Goal: Transaction & Acquisition: Download file/media

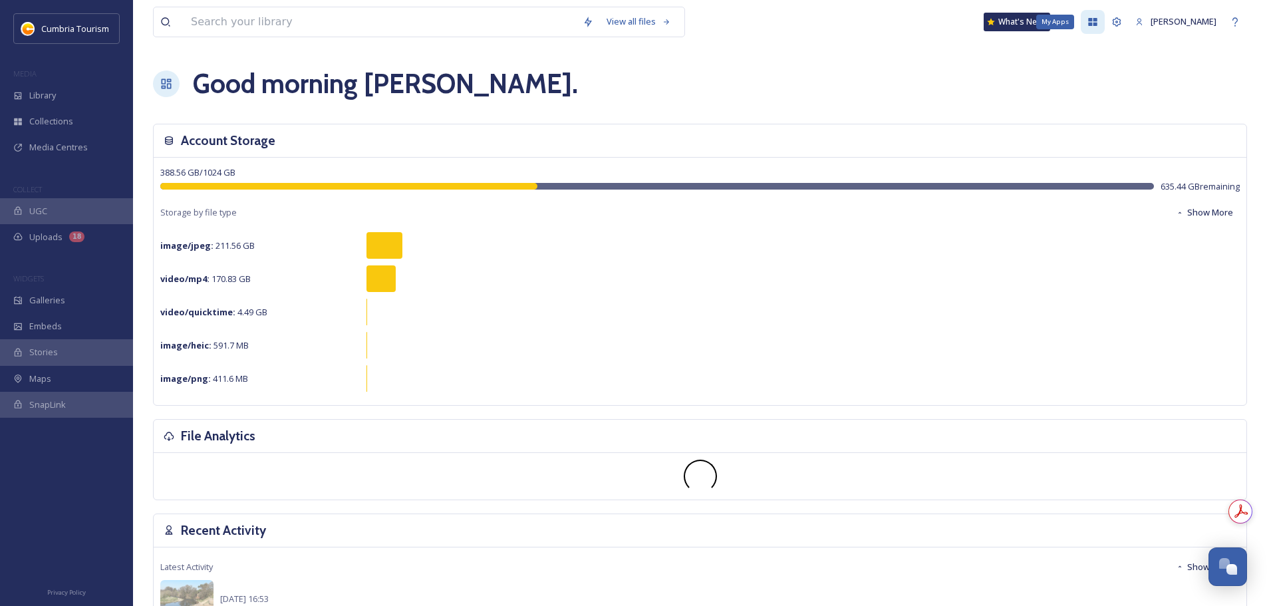
click at [1081, 29] on div "My Apps" at bounding box center [1093, 22] width 24 height 24
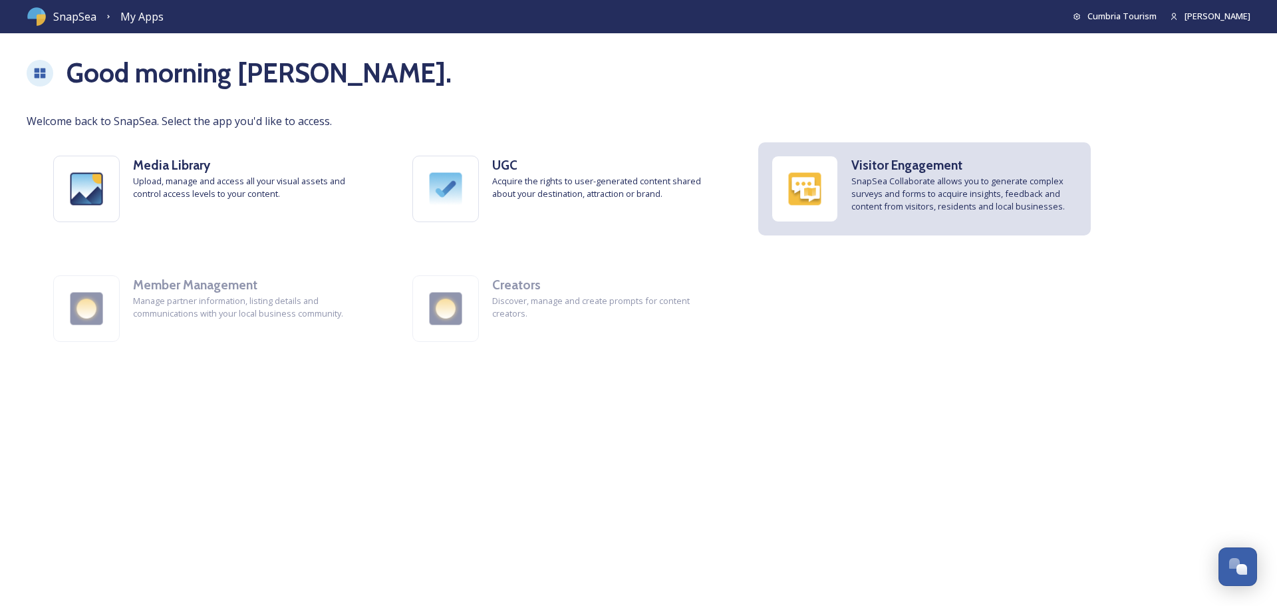
click at [879, 169] on strong "Visitor Engagement" at bounding box center [906, 165] width 111 height 16
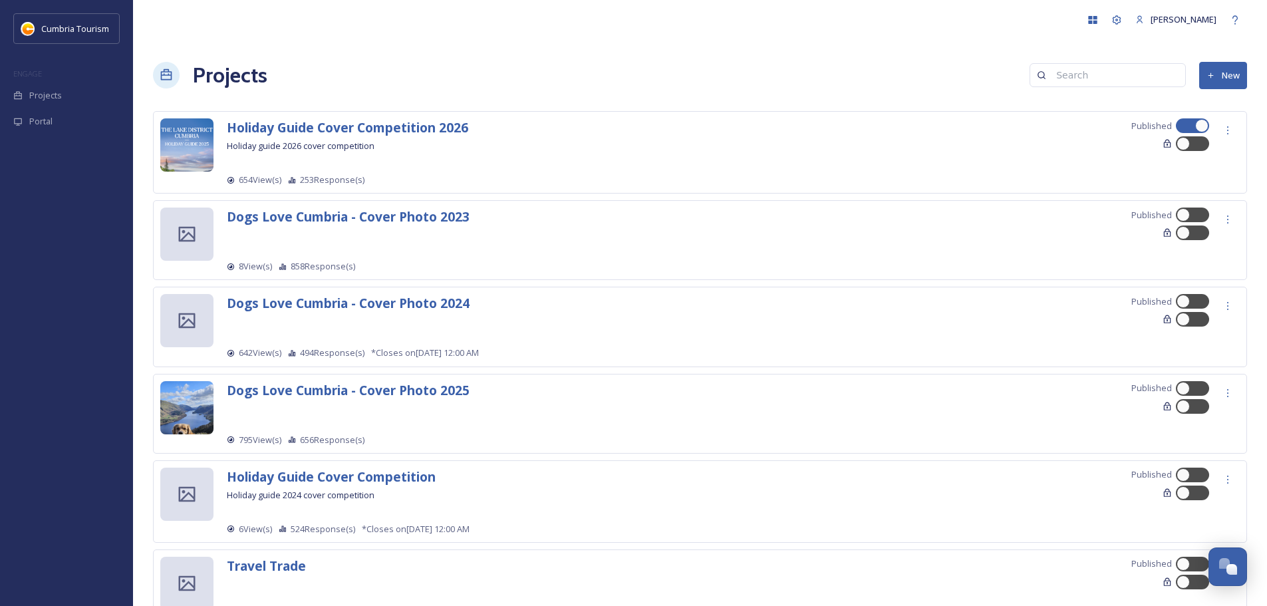
click at [329, 182] on span "253 Response(s)" at bounding box center [332, 180] width 64 height 13
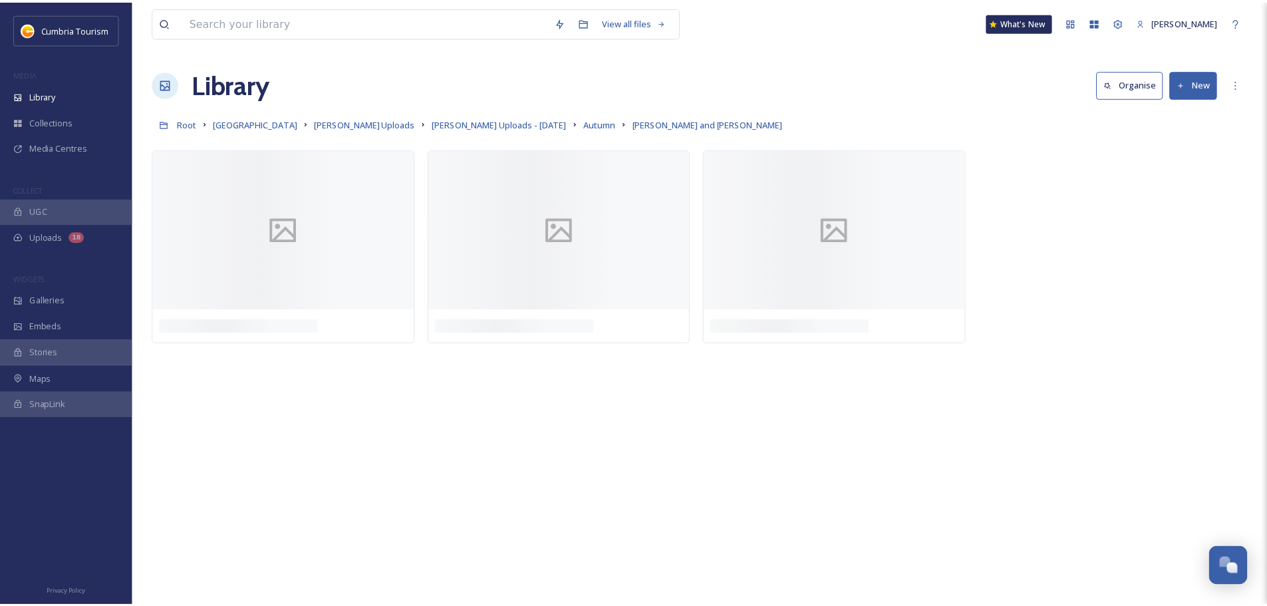
scroll to position [5214, 0]
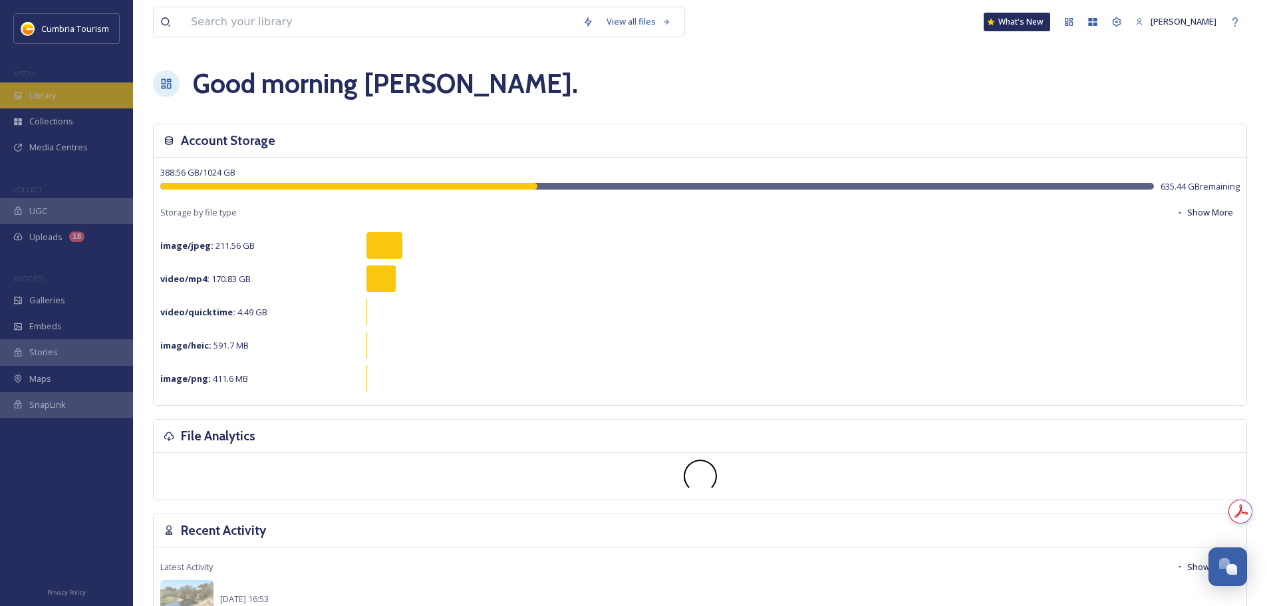
click at [53, 92] on span "Library" at bounding box center [42, 95] width 27 height 13
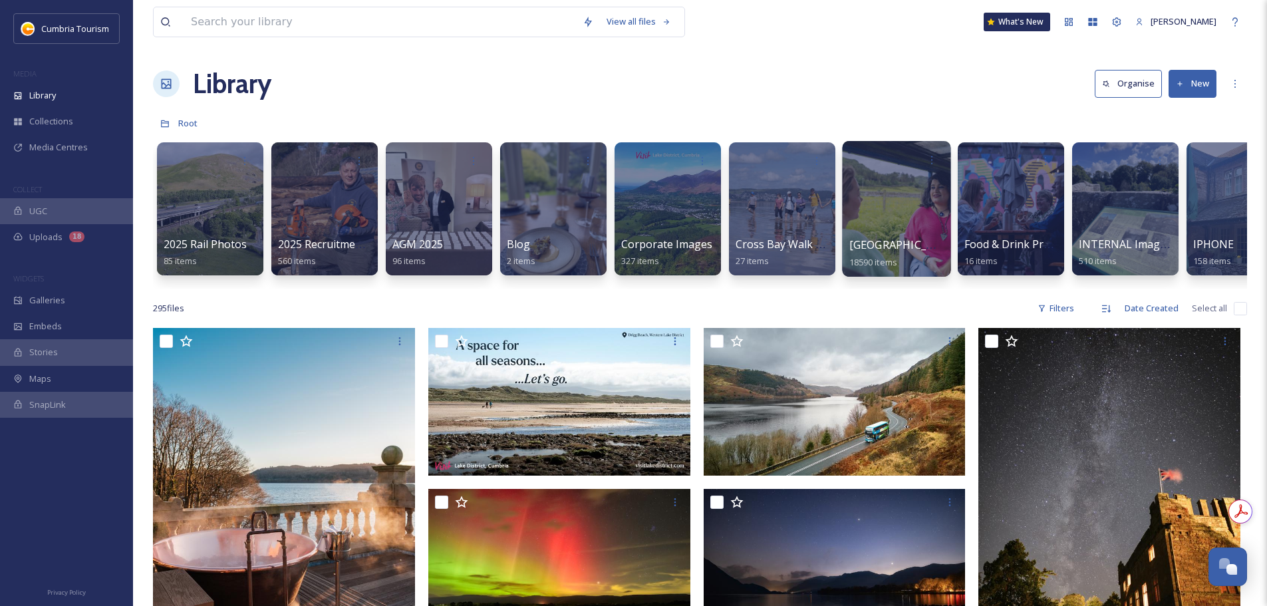
click at [893, 242] on span "[GEOGRAPHIC_DATA]" at bounding box center [903, 244] width 109 height 15
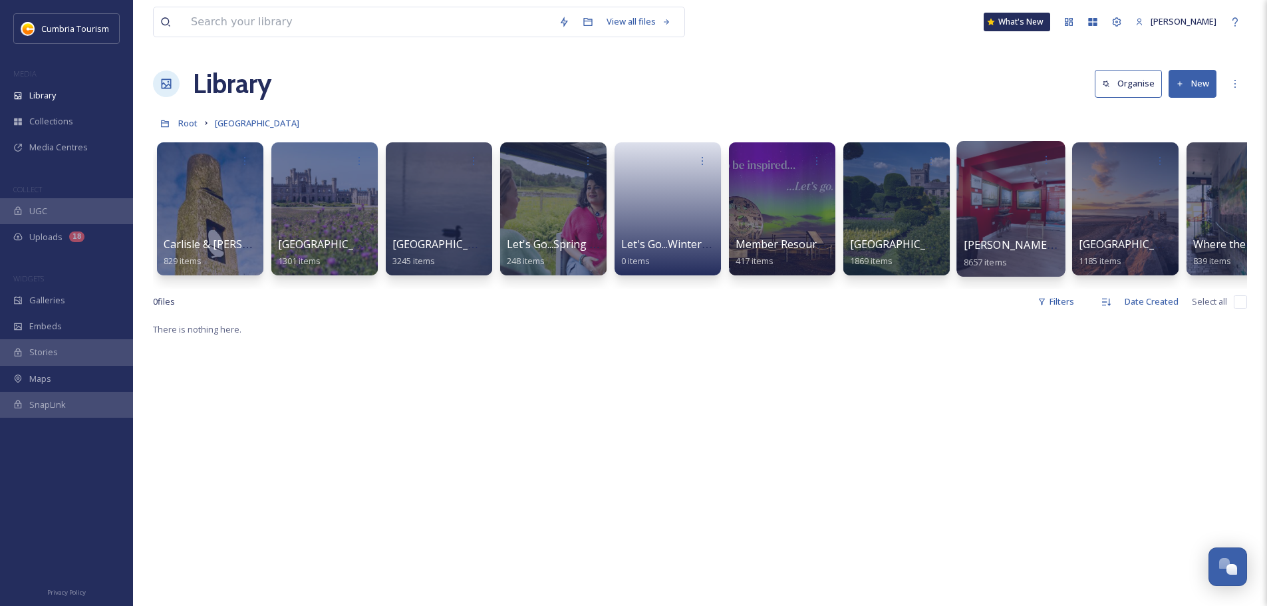
click at [981, 242] on span "[PERSON_NAME] Uploads" at bounding box center [1030, 244] width 132 height 15
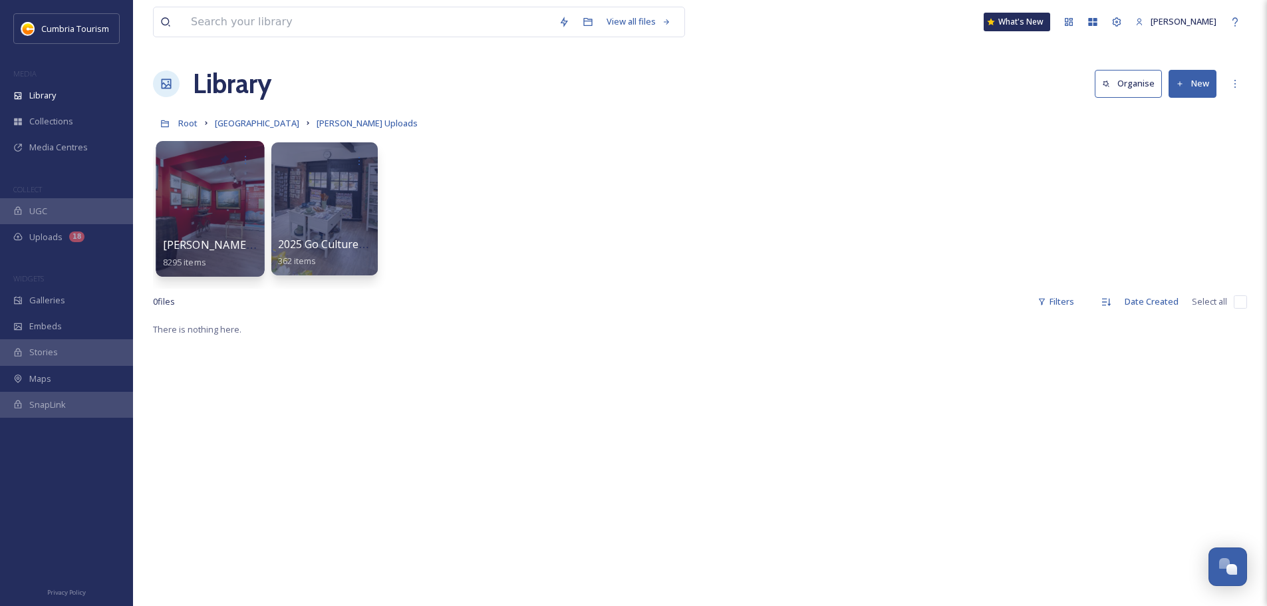
click at [223, 246] on span "[PERSON_NAME] Uploads - [DATE]" at bounding box center [251, 244] width 177 height 15
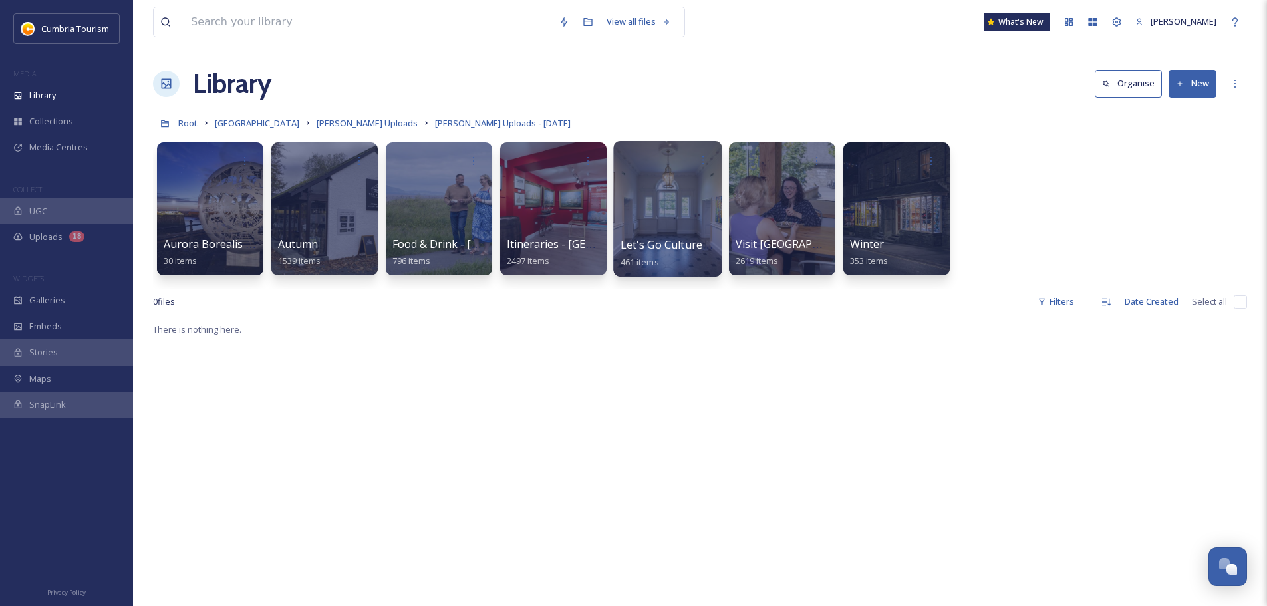
click at [659, 247] on span "Let's Go Culture - W&F" at bounding box center [677, 244] width 114 height 15
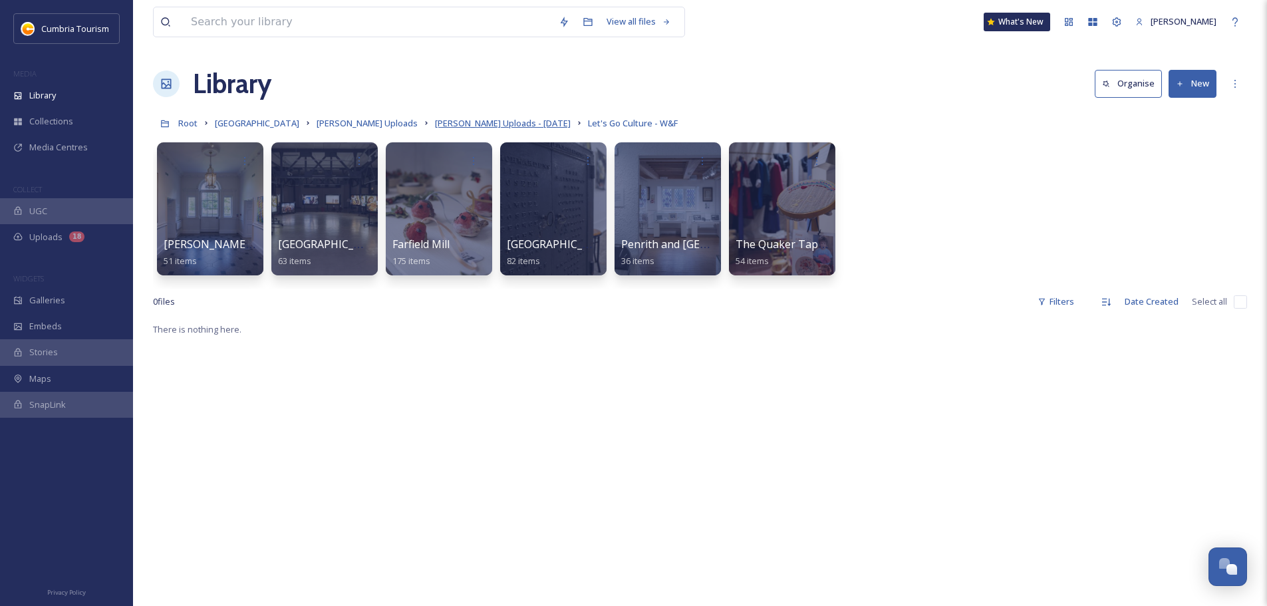
click at [501, 124] on span "Paul Uploads - July 2024" at bounding box center [503, 123] width 136 height 12
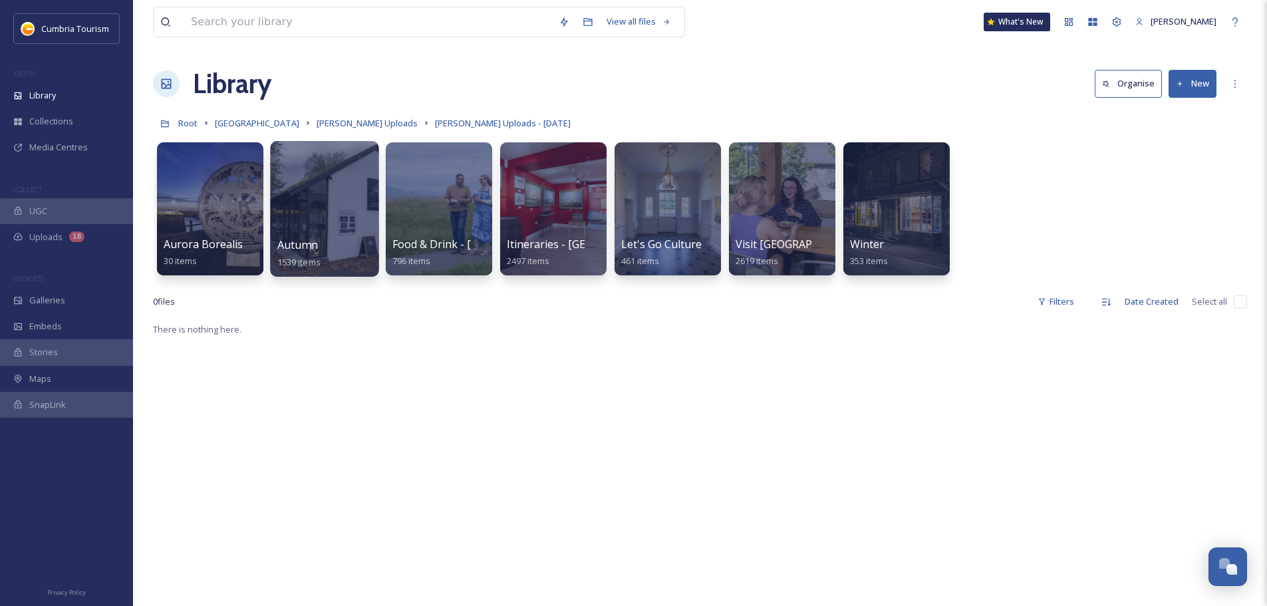
click at [313, 254] on link "Autumn 1539 items" at bounding box center [298, 253] width 43 height 29
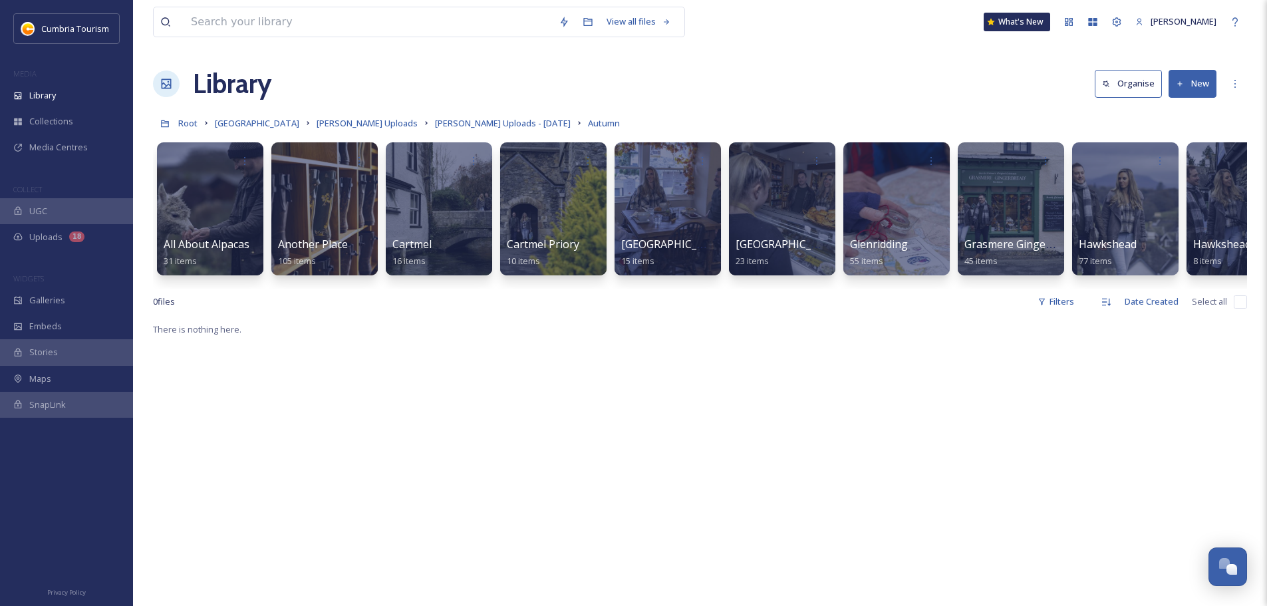
scroll to position [0, 957]
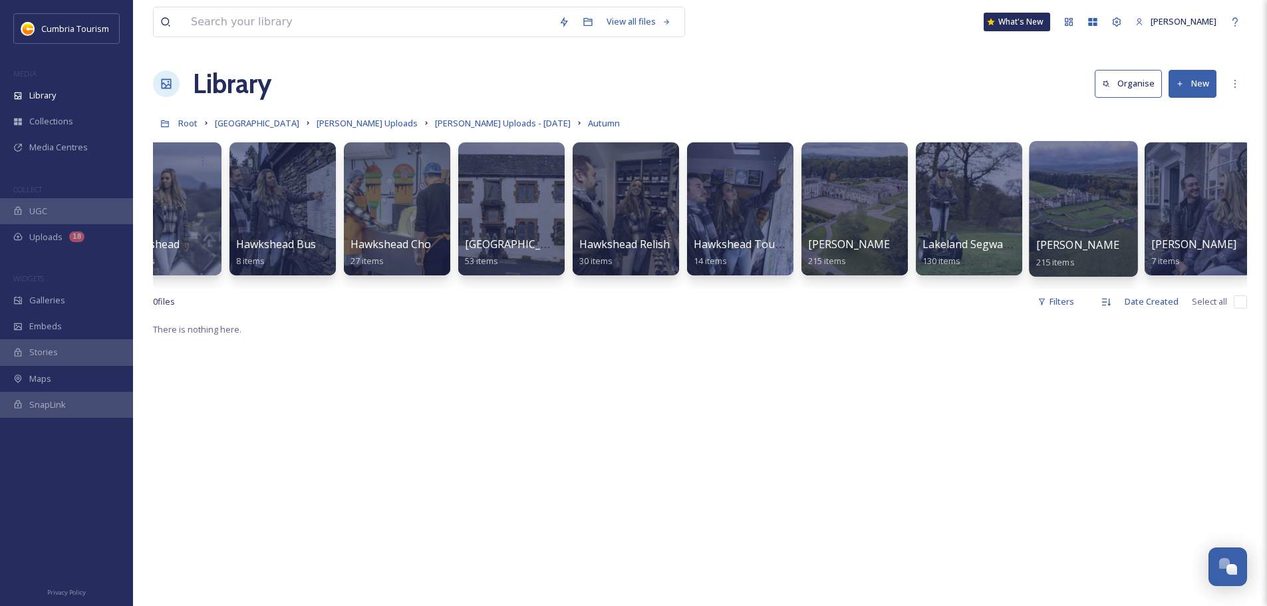
click at [1104, 251] on span "Lowther and Askham" at bounding box center [1135, 244] width 198 height 15
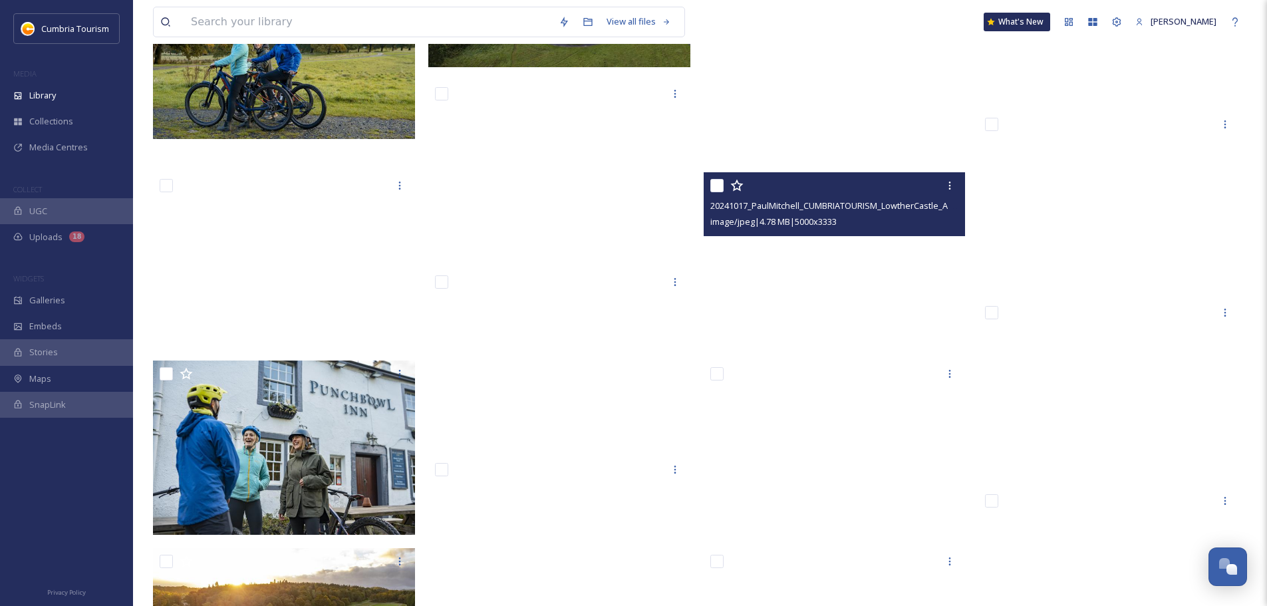
scroll to position [9841, 0]
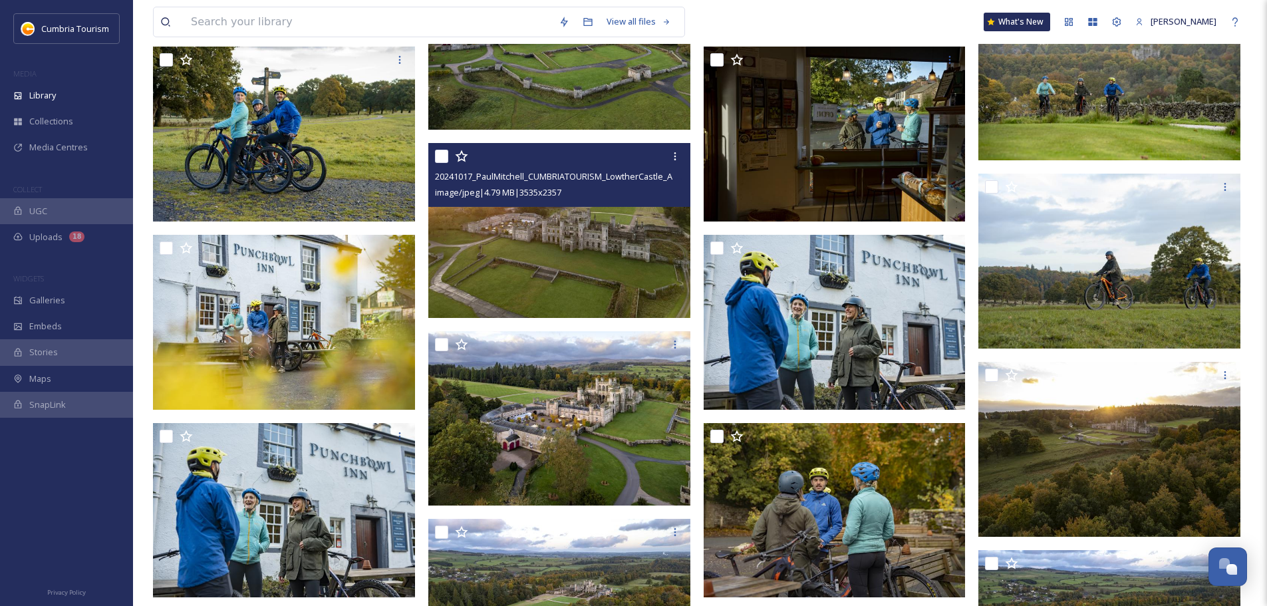
click at [644, 254] on img at bounding box center [559, 230] width 262 height 175
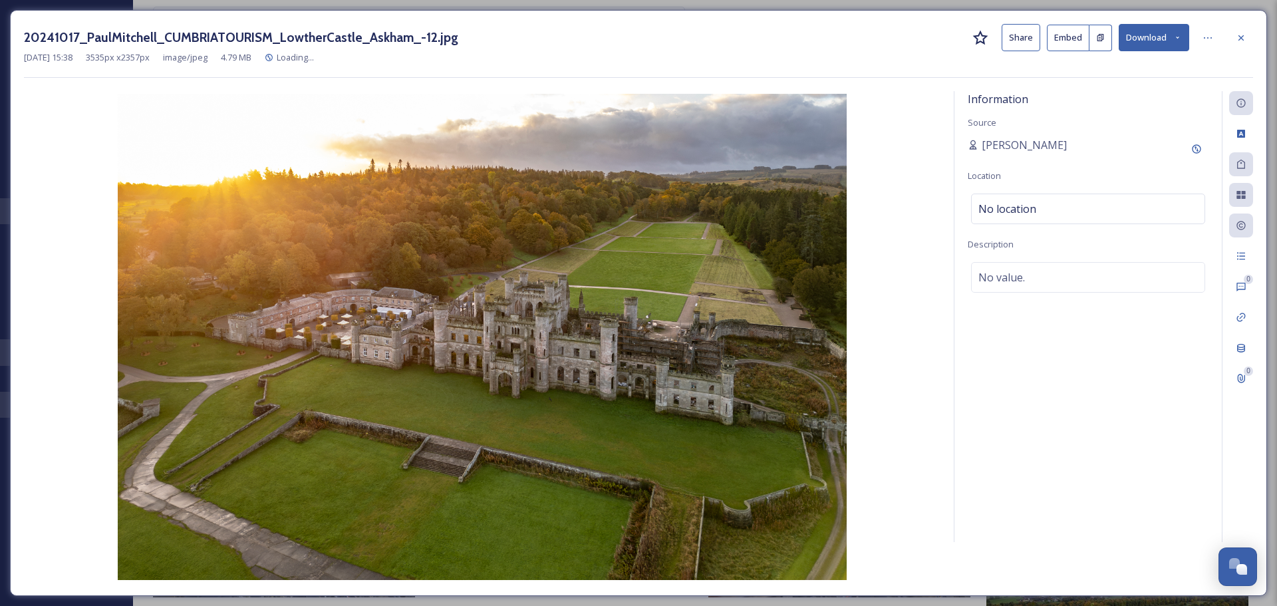
click at [1147, 35] on button "Download" at bounding box center [1153, 37] width 70 height 27
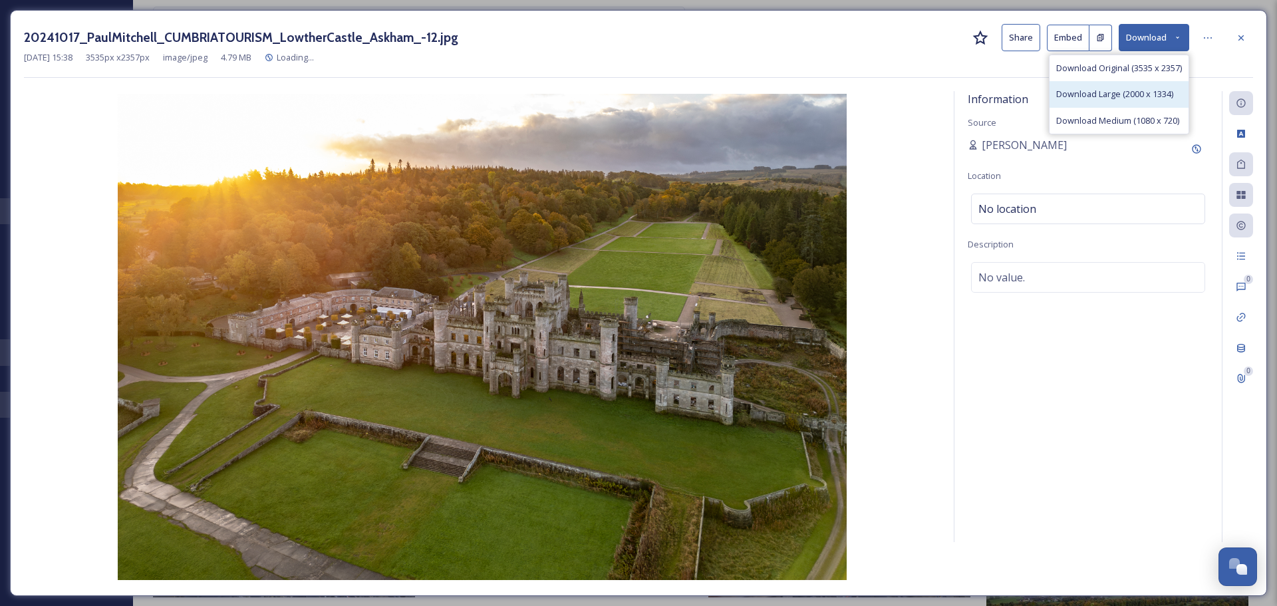
click at [1136, 84] on div "Download Large (2000 x 1334)" at bounding box center [1118, 94] width 139 height 26
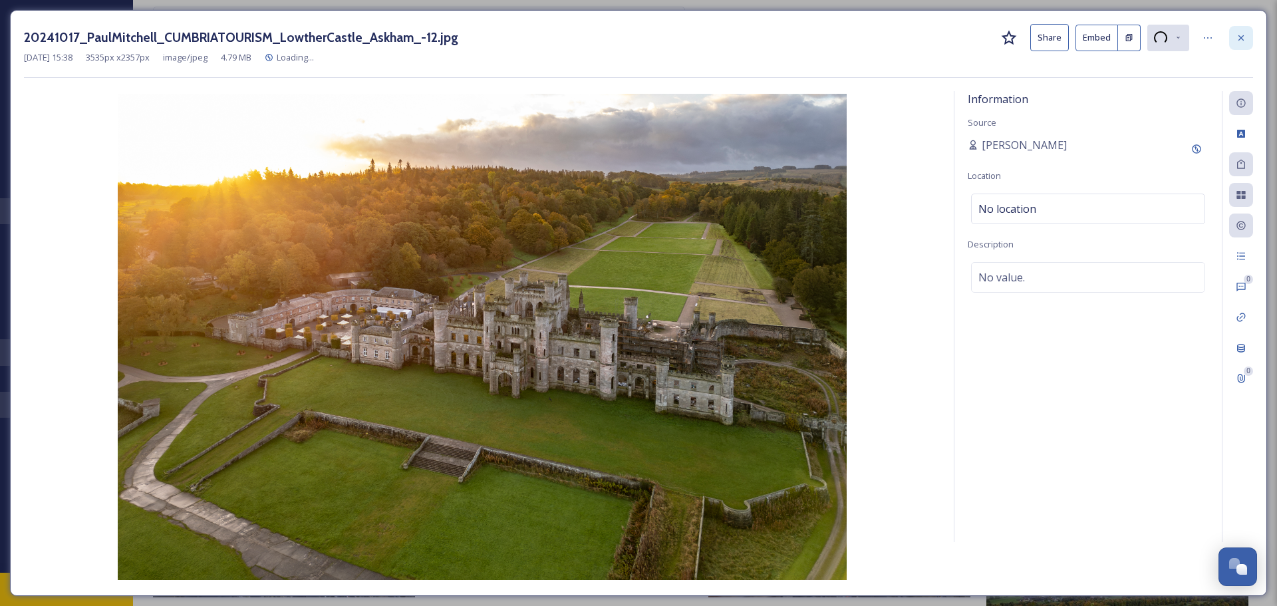
click at [1235, 43] on div at bounding box center [1241, 38] width 24 height 24
